Goal: Information Seeking & Learning: Stay updated

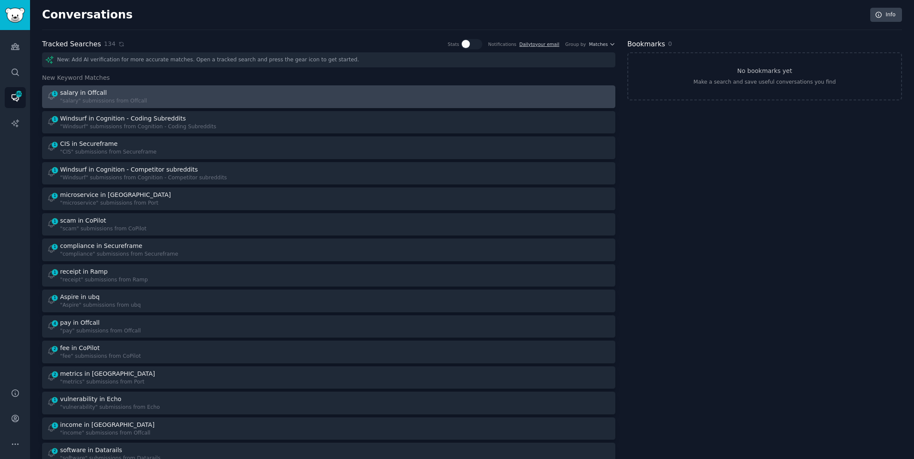
click at [184, 88] on div "1 salary in Offcall "salary" submissions from Offcall" at bounding box center [185, 96] width 276 height 17
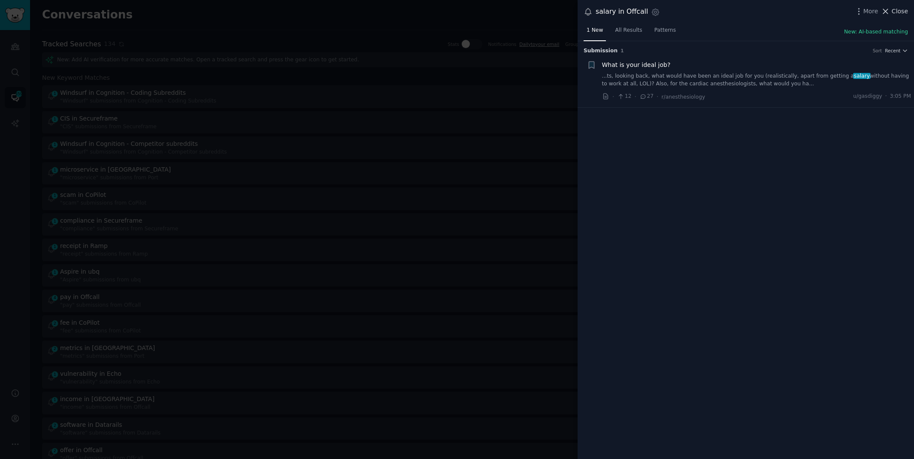
click at [887, 10] on icon at bounding box center [886, 11] width 5 height 5
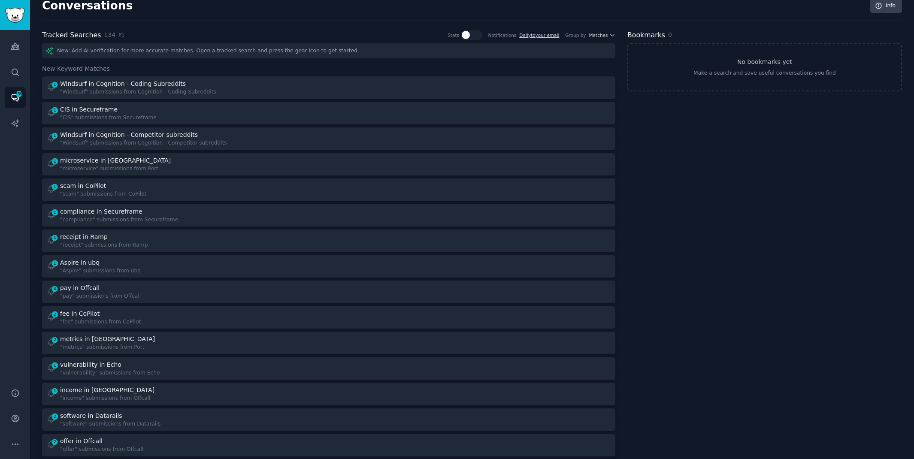
scroll to position [10, 0]
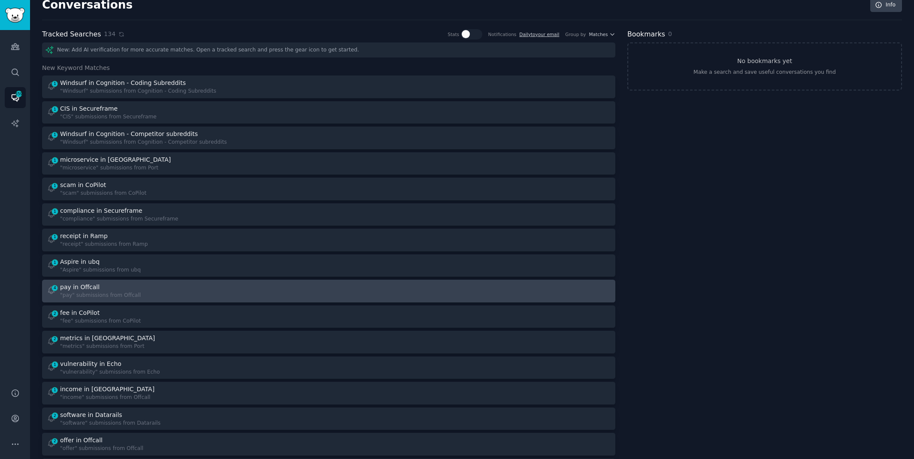
click at [454, 292] on div at bounding box center [473, 291] width 276 height 17
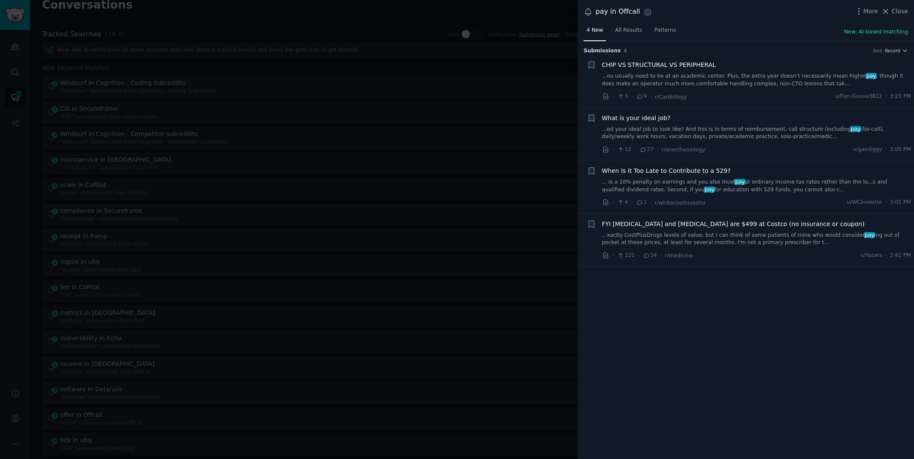
click at [402, 18] on div at bounding box center [457, 229] width 914 height 459
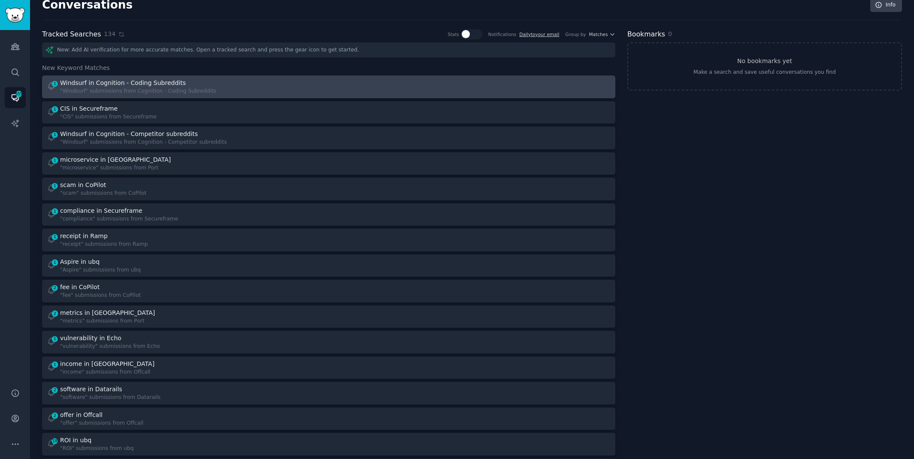
click at [151, 82] on div "Windsurf in Cognition - Coding Subreddits" at bounding box center [123, 83] width 126 height 9
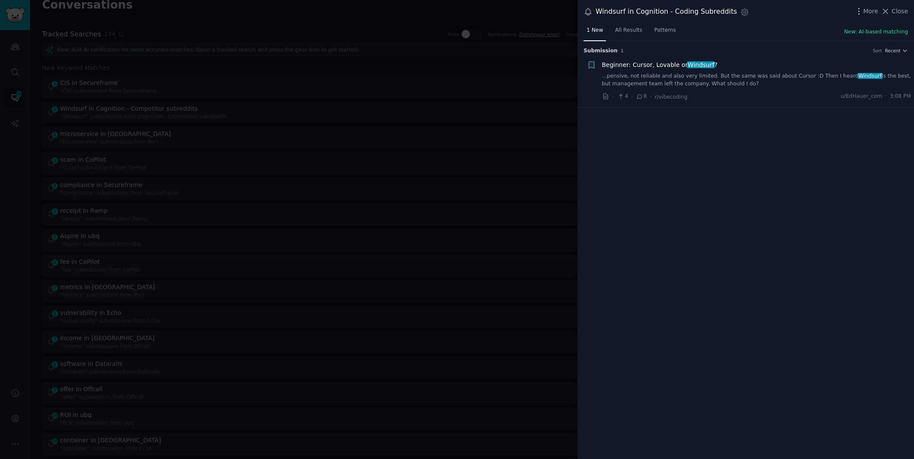
click at [218, 15] on div at bounding box center [457, 229] width 914 height 459
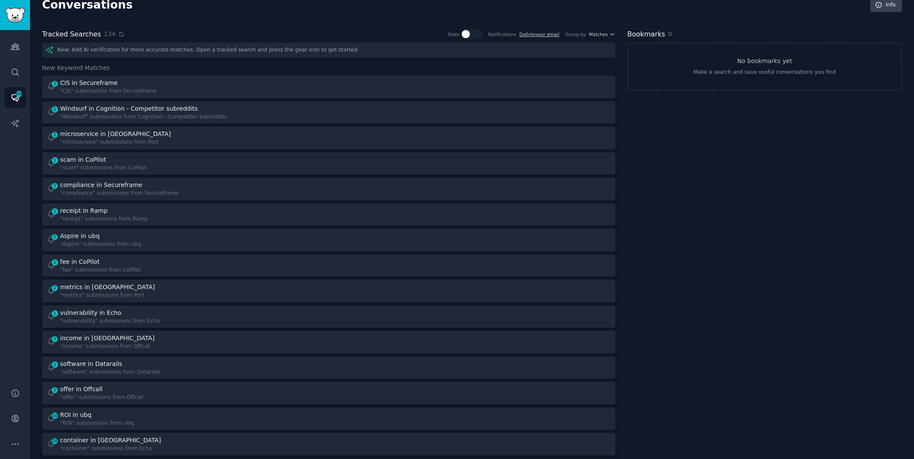
click at [118, 35] on icon at bounding box center [121, 34] width 6 height 6
